Goal: Subscribe to service/newsletter

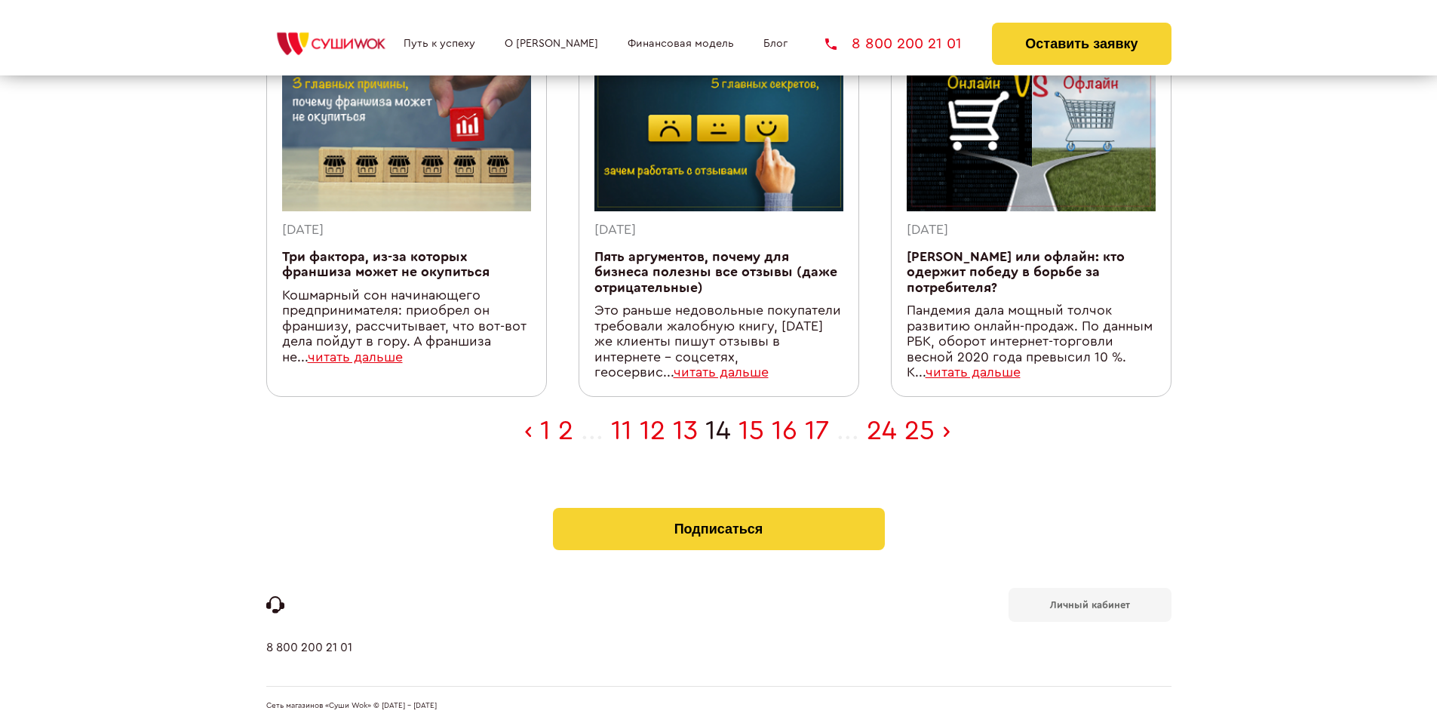
scroll to position [479, 0]
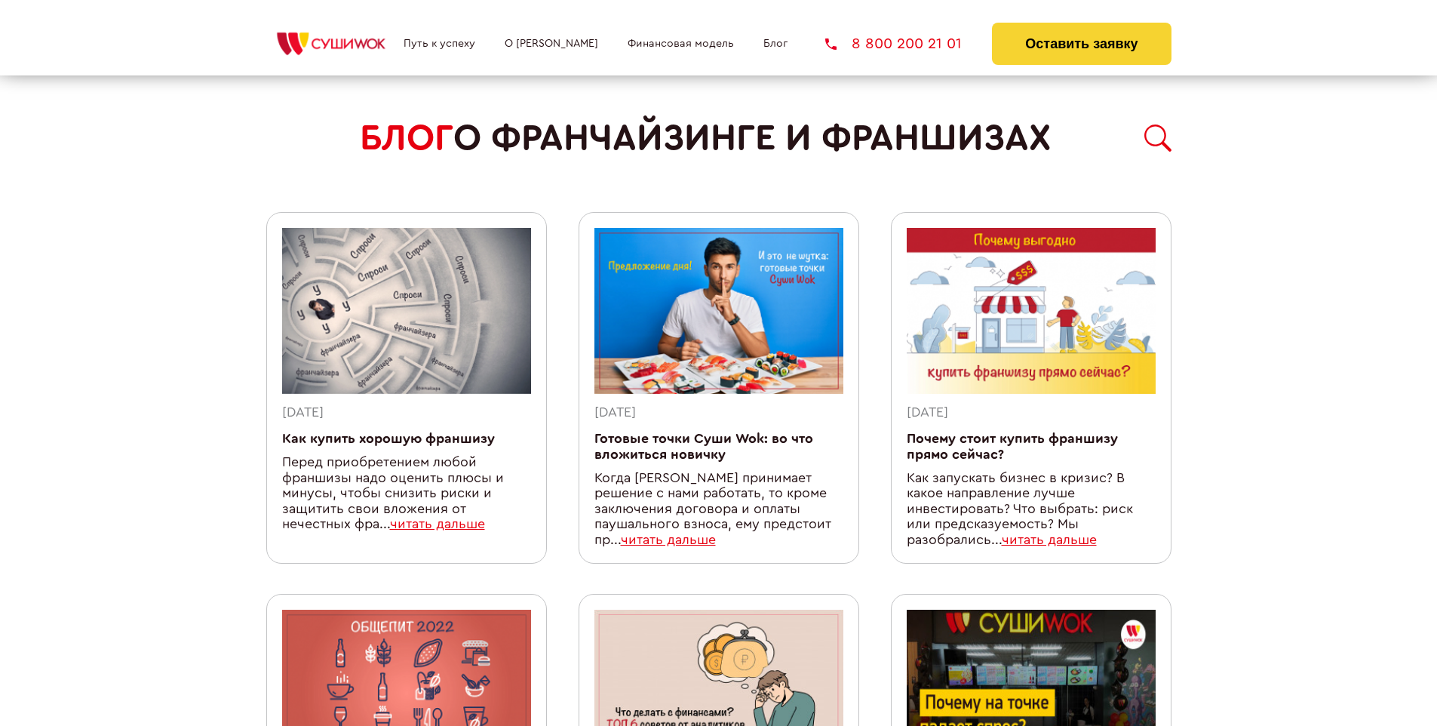
scroll to position [1327, 0]
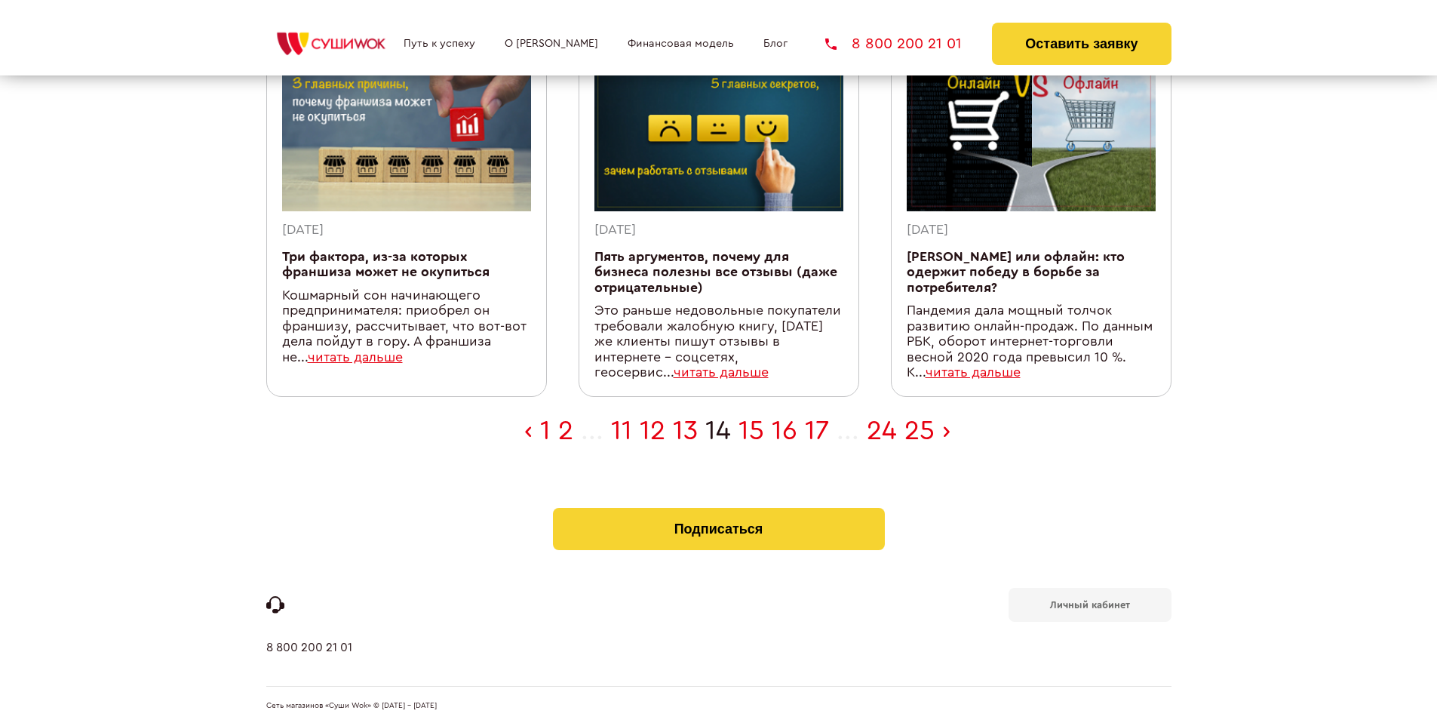
click at [1089, 603] on b "Личный кабинет" at bounding box center [1090, 605] width 80 height 10
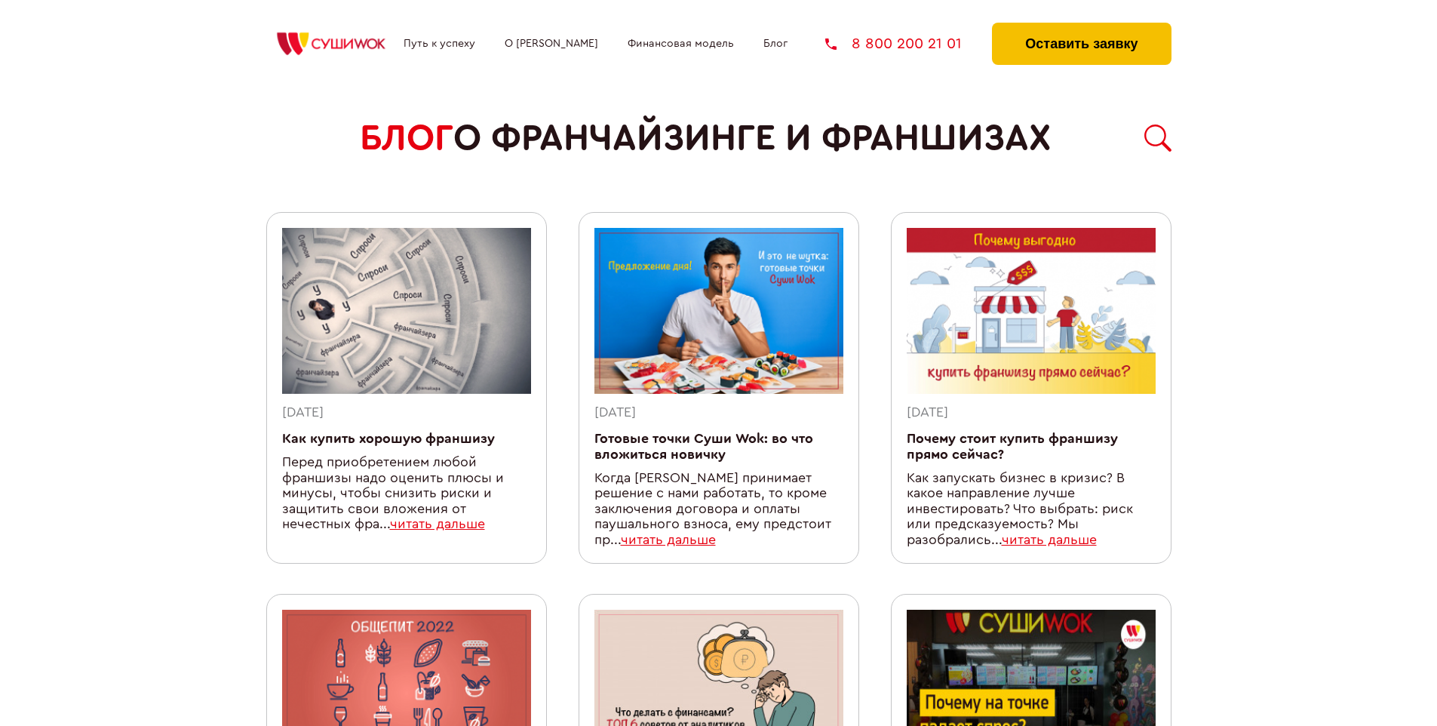
click at [1081, 26] on button "Оставить заявку" at bounding box center [1081, 44] width 179 height 42
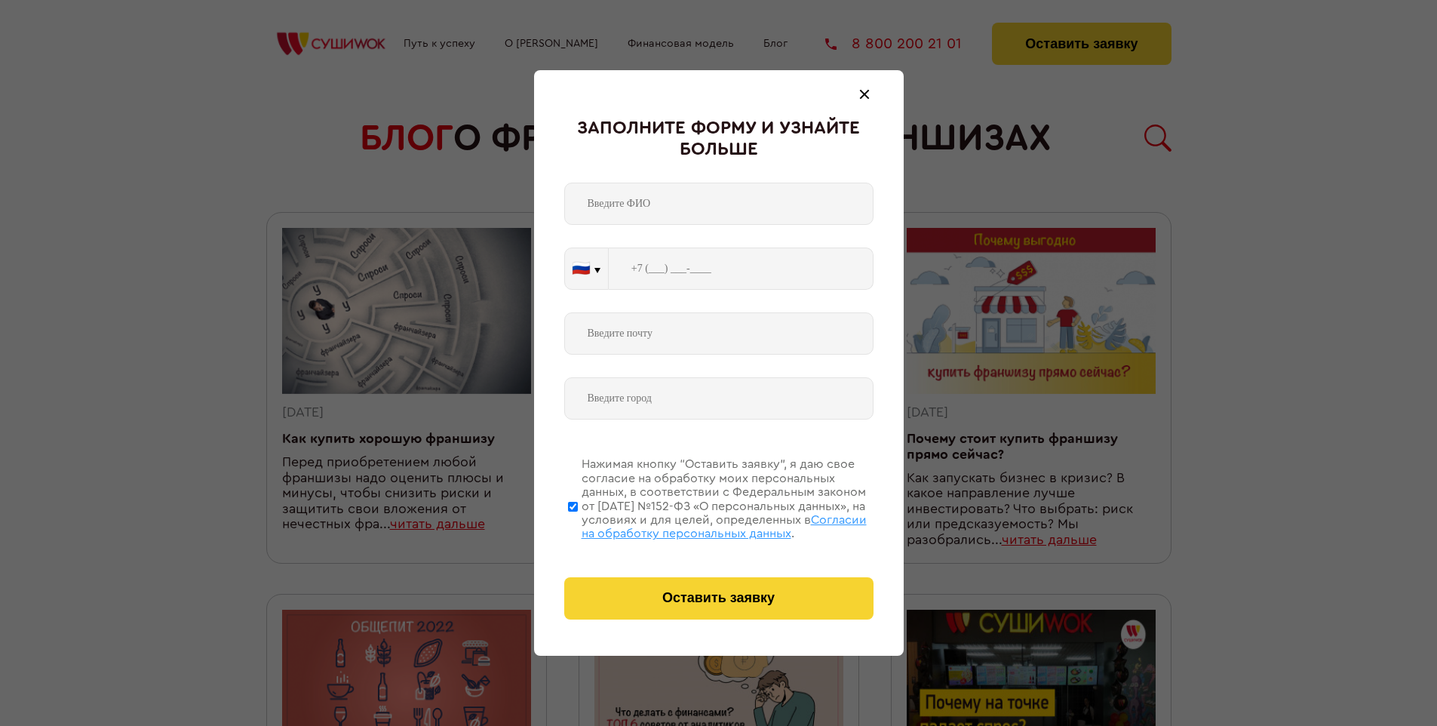
click at [699, 524] on span "Согласии на обработку персональных данных" at bounding box center [723, 527] width 285 height 26
click at [578, 524] on input "Нажимая кнопку “Оставить заявку”, я даю свое согласие на обработку моих персона…" at bounding box center [573, 506] width 10 height 121
checkbox input "false"
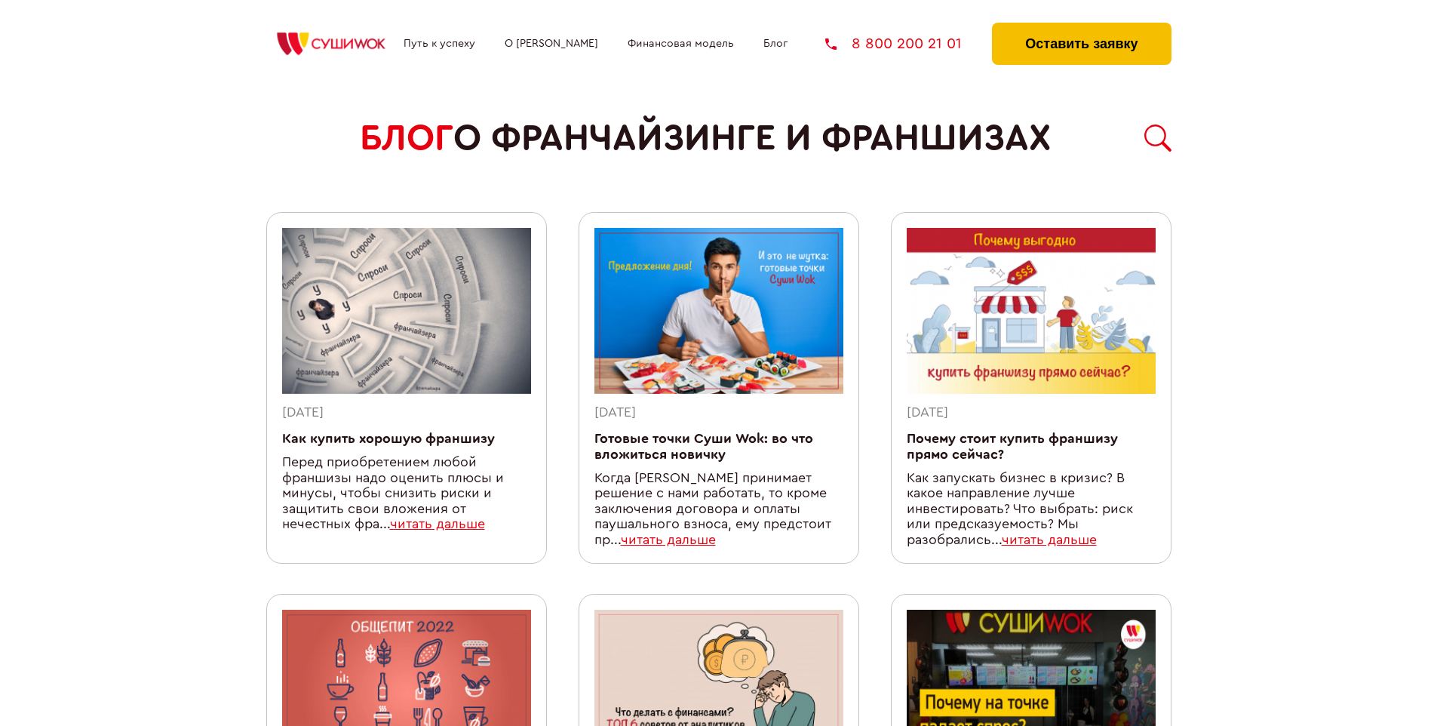
click at [1081, 26] on button "Оставить заявку" at bounding box center [1081, 44] width 179 height 42
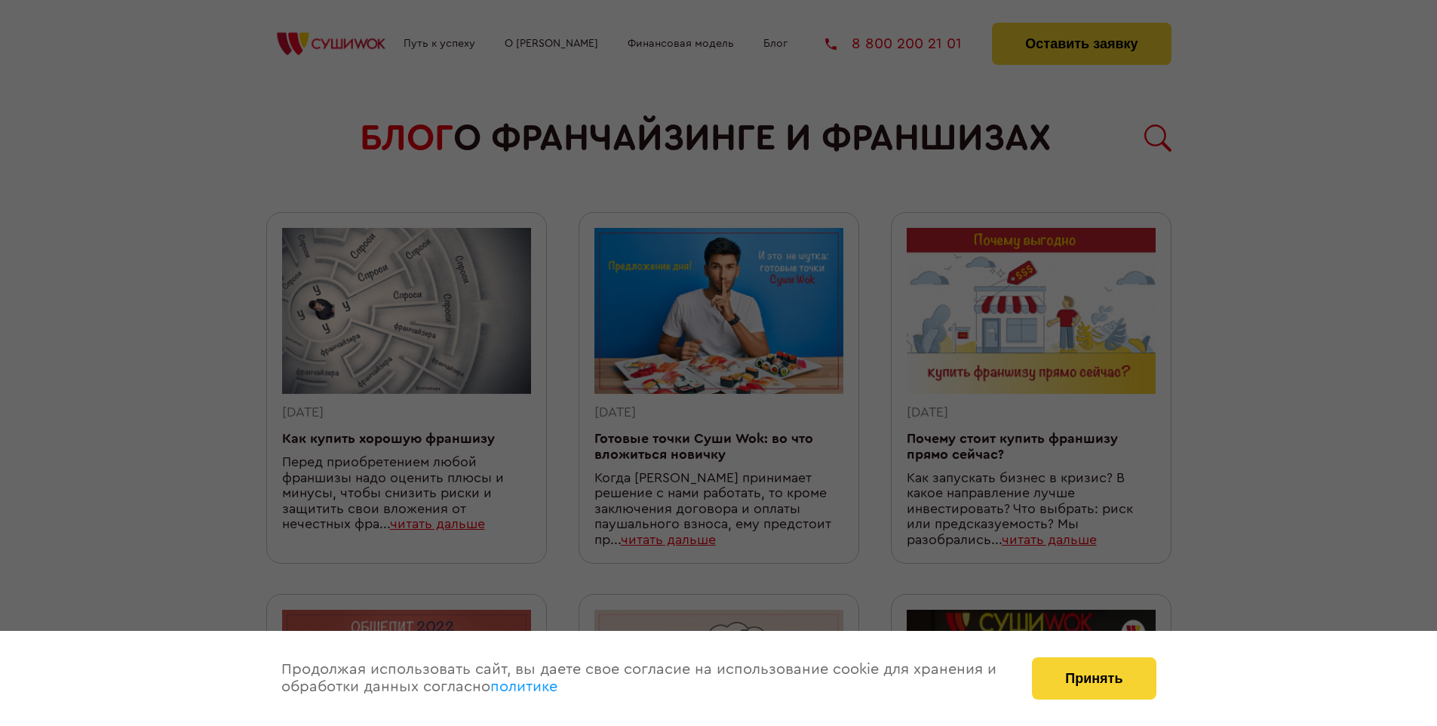
scroll to position [1327, 0]
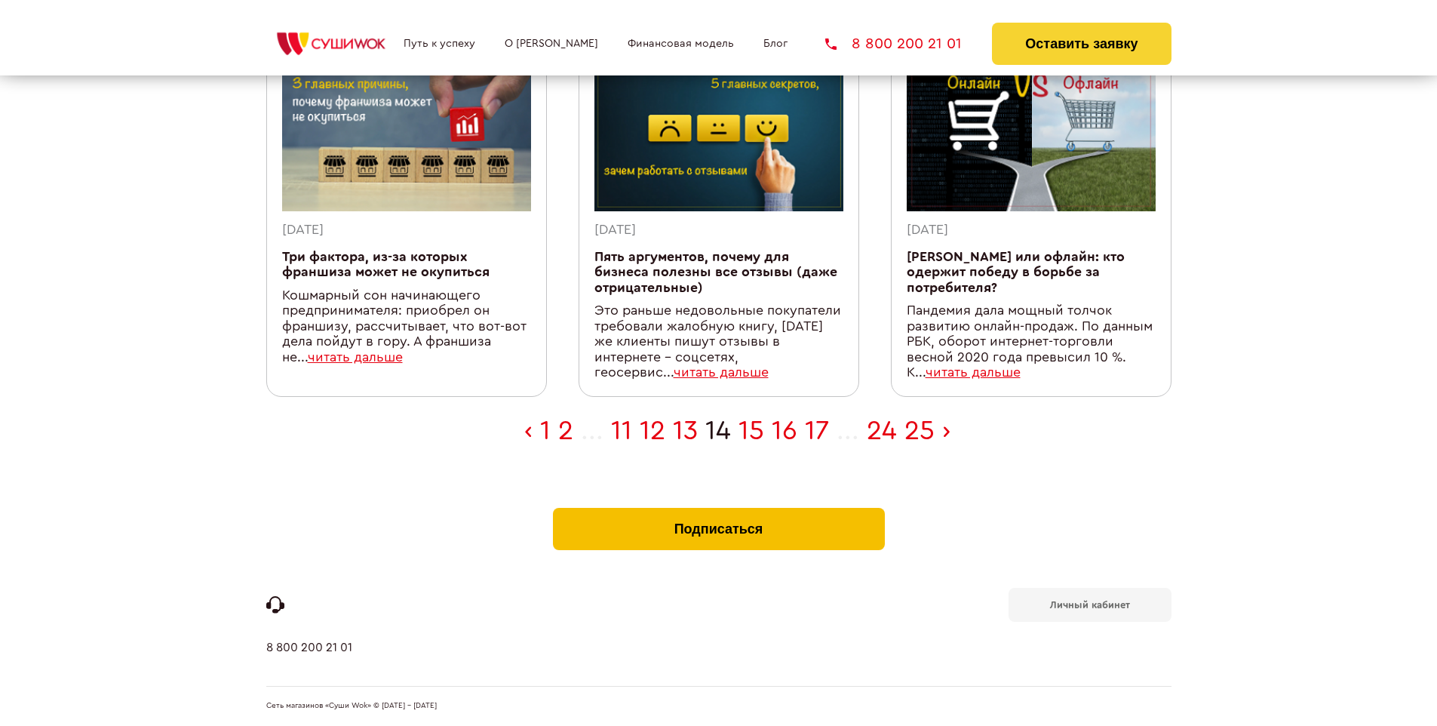
click at [718, 511] on button "Подписаться" at bounding box center [719, 529] width 332 height 42
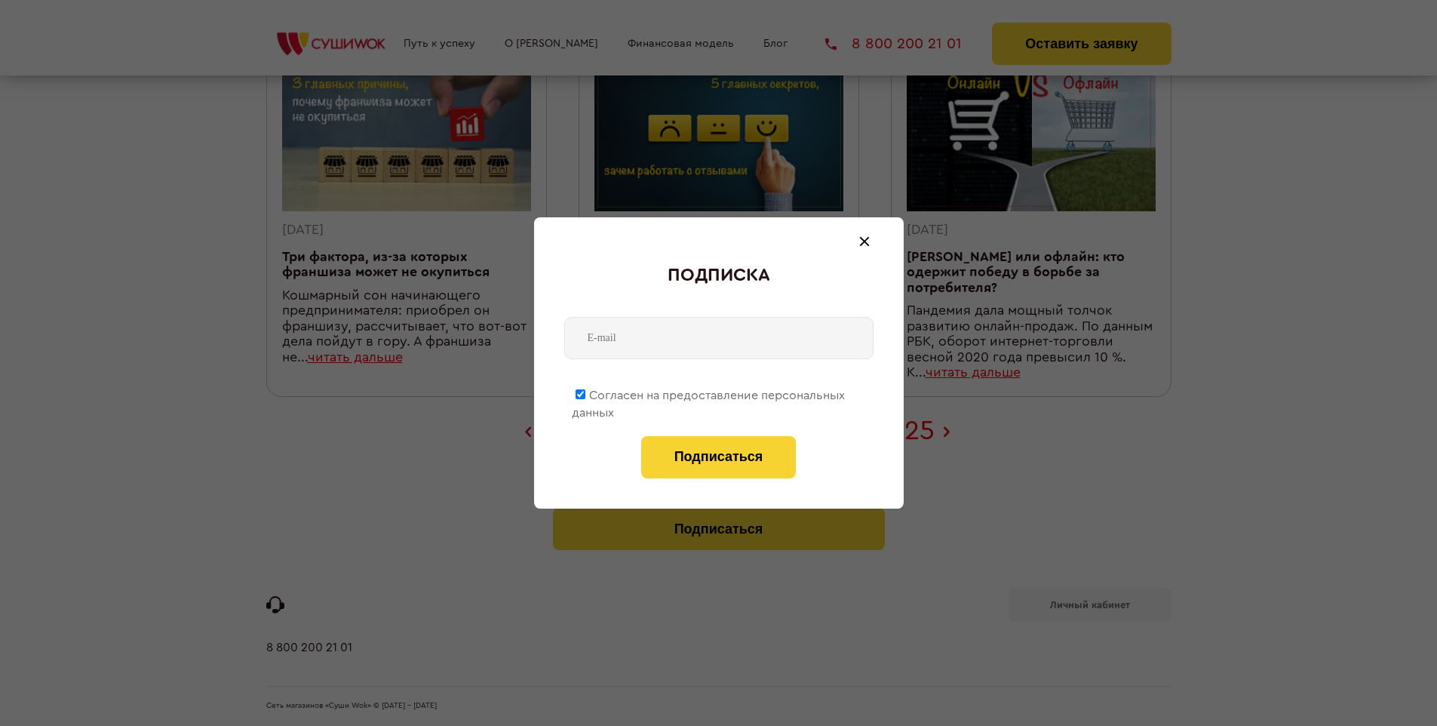
click at [709, 392] on span "Согласен на предоставление персональных данных" at bounding box center [708, 403] width 273 height 29
click at [585, 392] on input "Согласен на предоставление персональных данных" at bounding box center [580, 394] width 10 height 10
checkbox input "false"
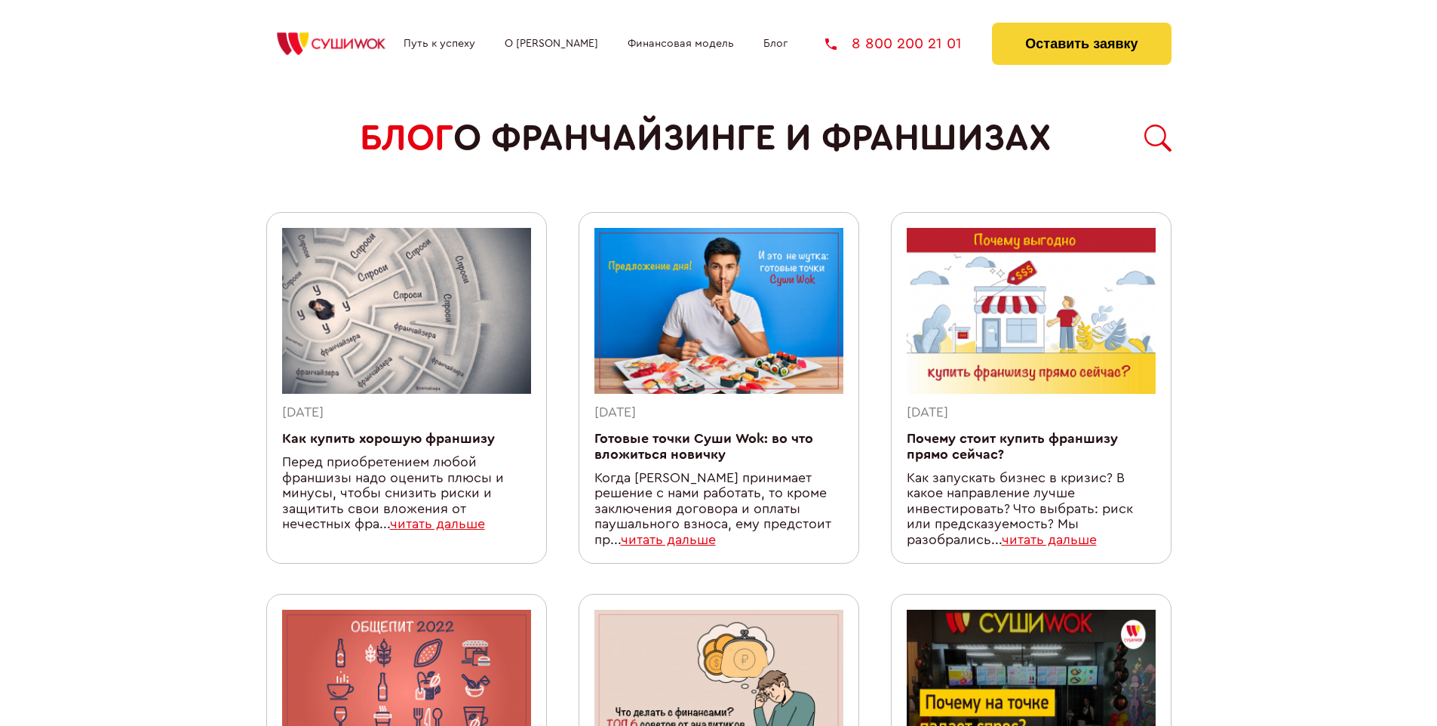
scroll to position [1327, 0]
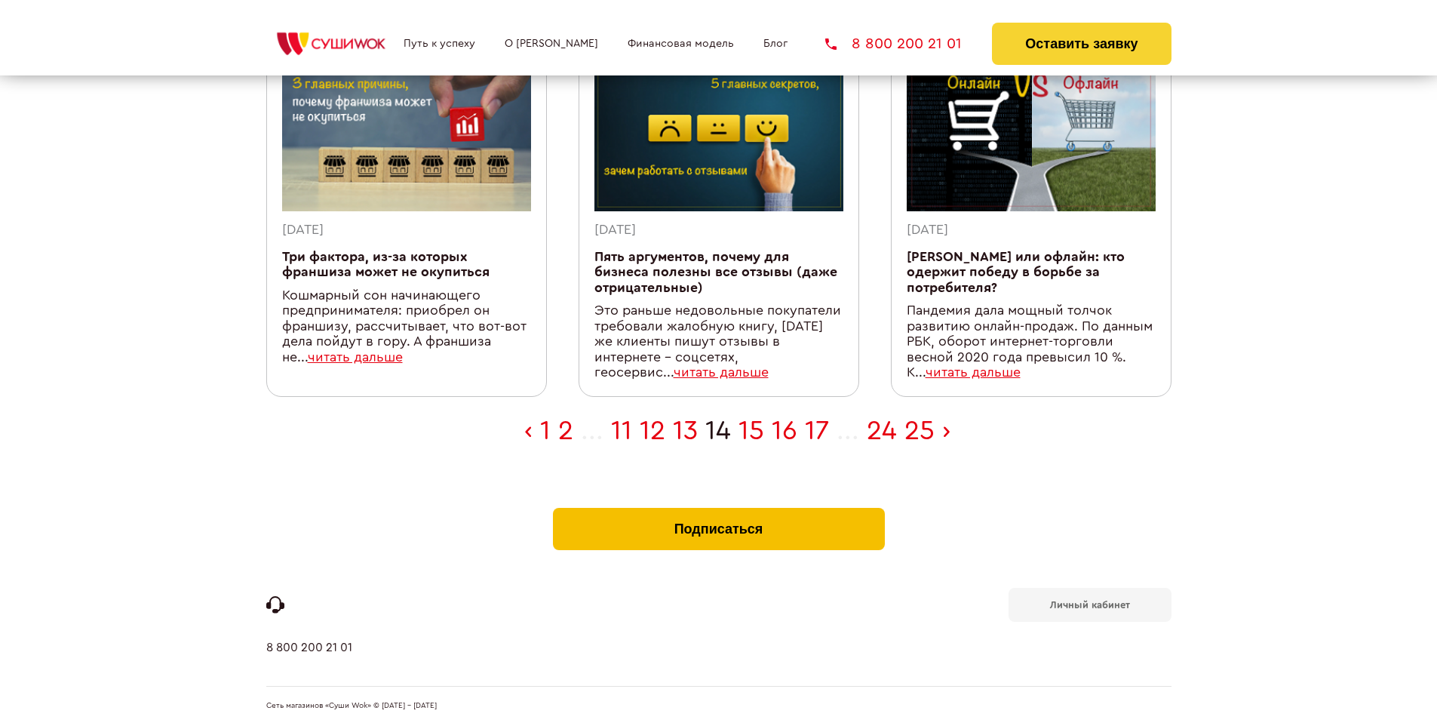
click at [718, 511] on button "Подписаться" at bounding box center [719, 529] width 332 height 42
